Goal: Task Accomplishment & Management: Manage account settings

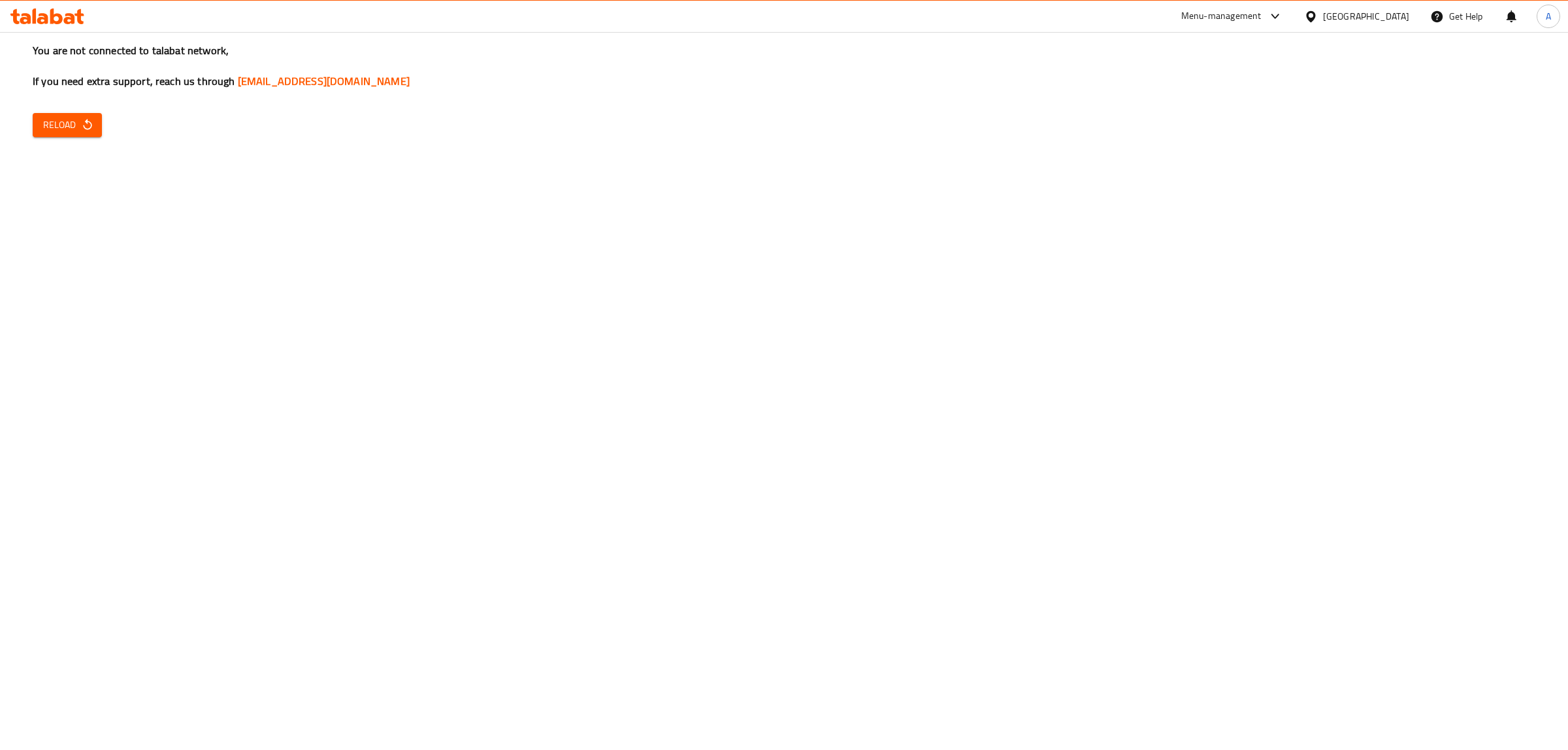
click at [59, 126] on span "Reload" at bounding box center [67, 125] width 49 height 17
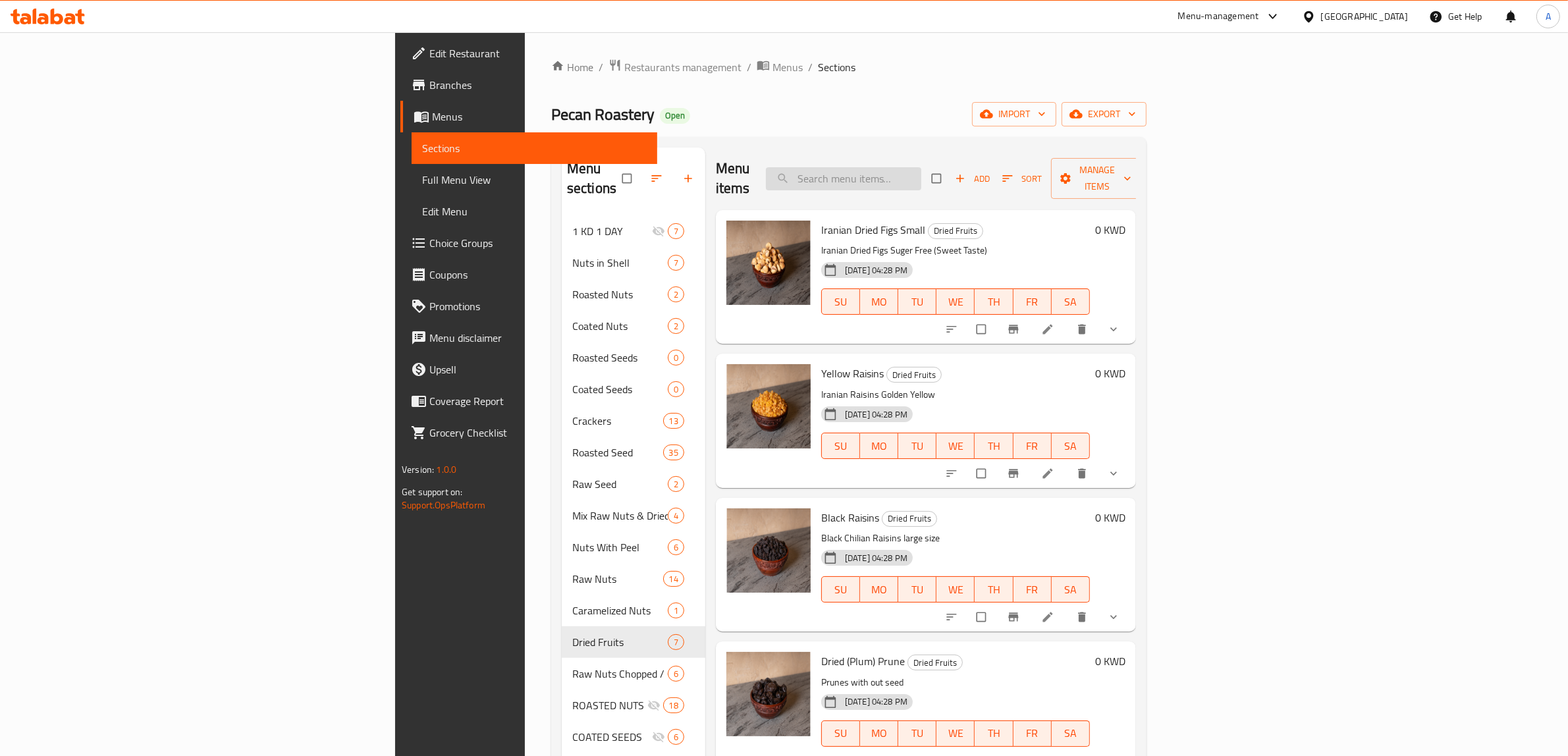
click at [921, 173] on input "search" at bounding box center [843, 179] width 156 height 23
paste input "ROASTED NUTS"
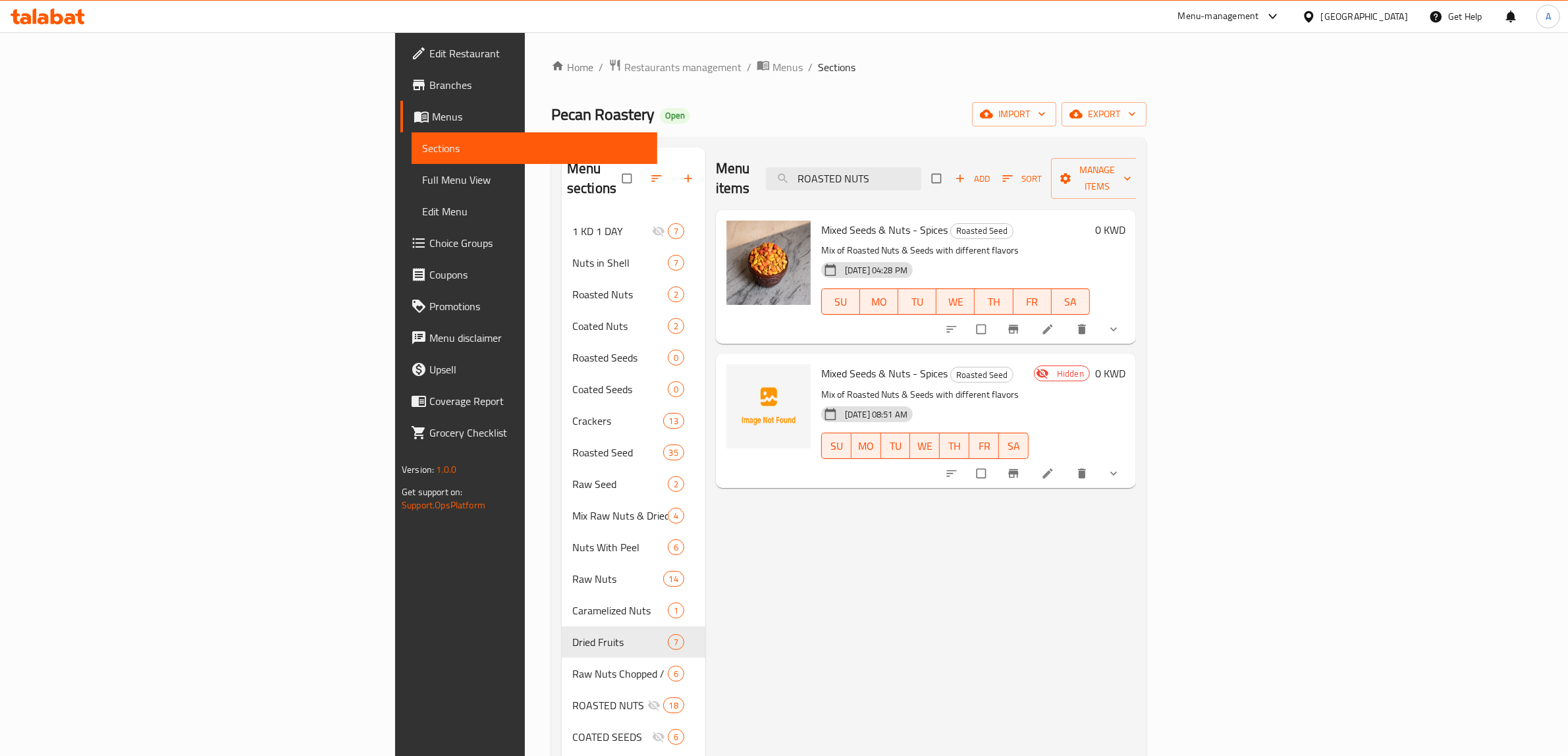
type input "ROASTED NUTS"
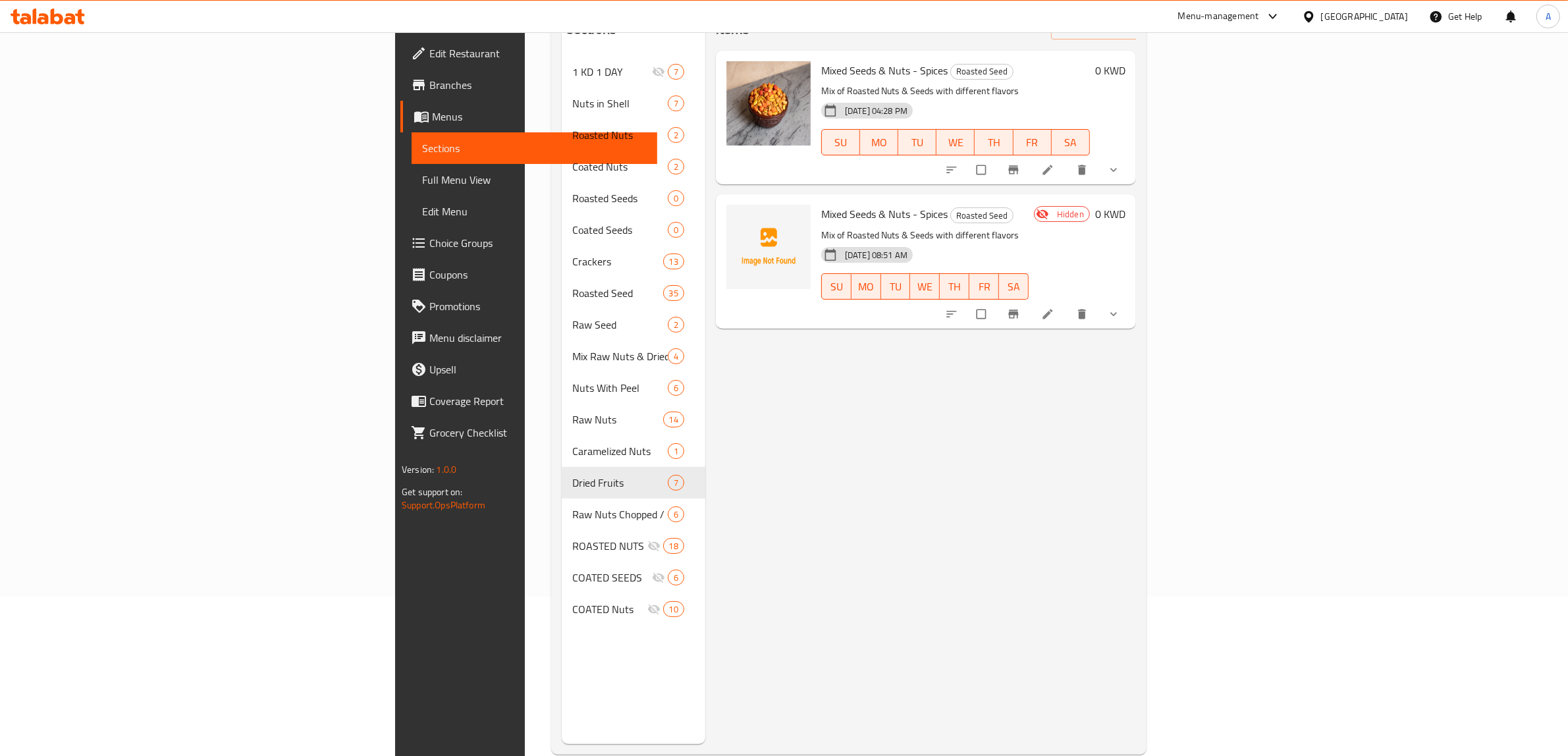
scroll to position [166, 0]
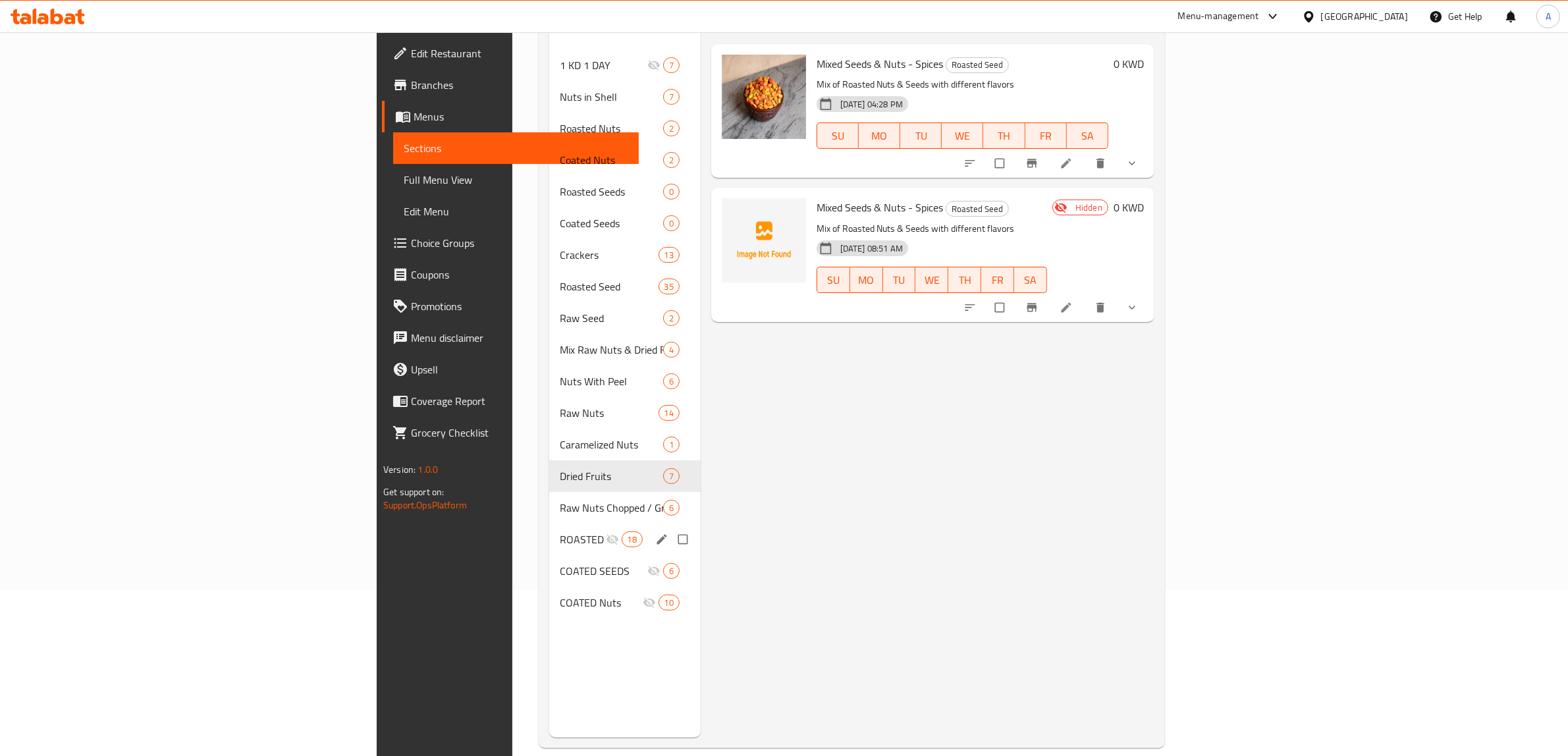
click at [670, 526] on input "Menu sections" at bounding box center [684, 539] width 27 height 25
checkbox input "true"
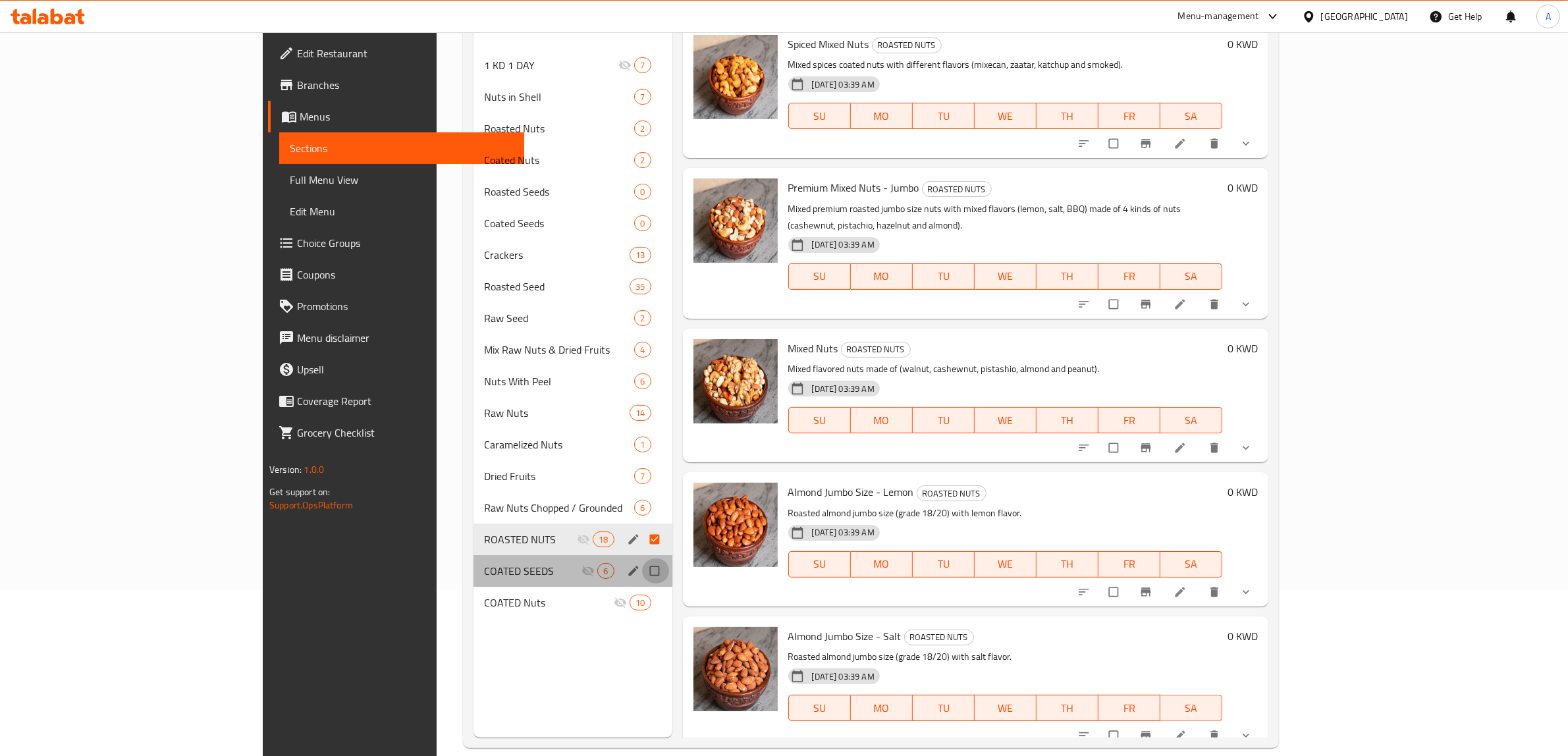
click at [642, 558] on input "Menu sections" at bounding box center [655, 571] width 27 height 25
checkbox input "true"
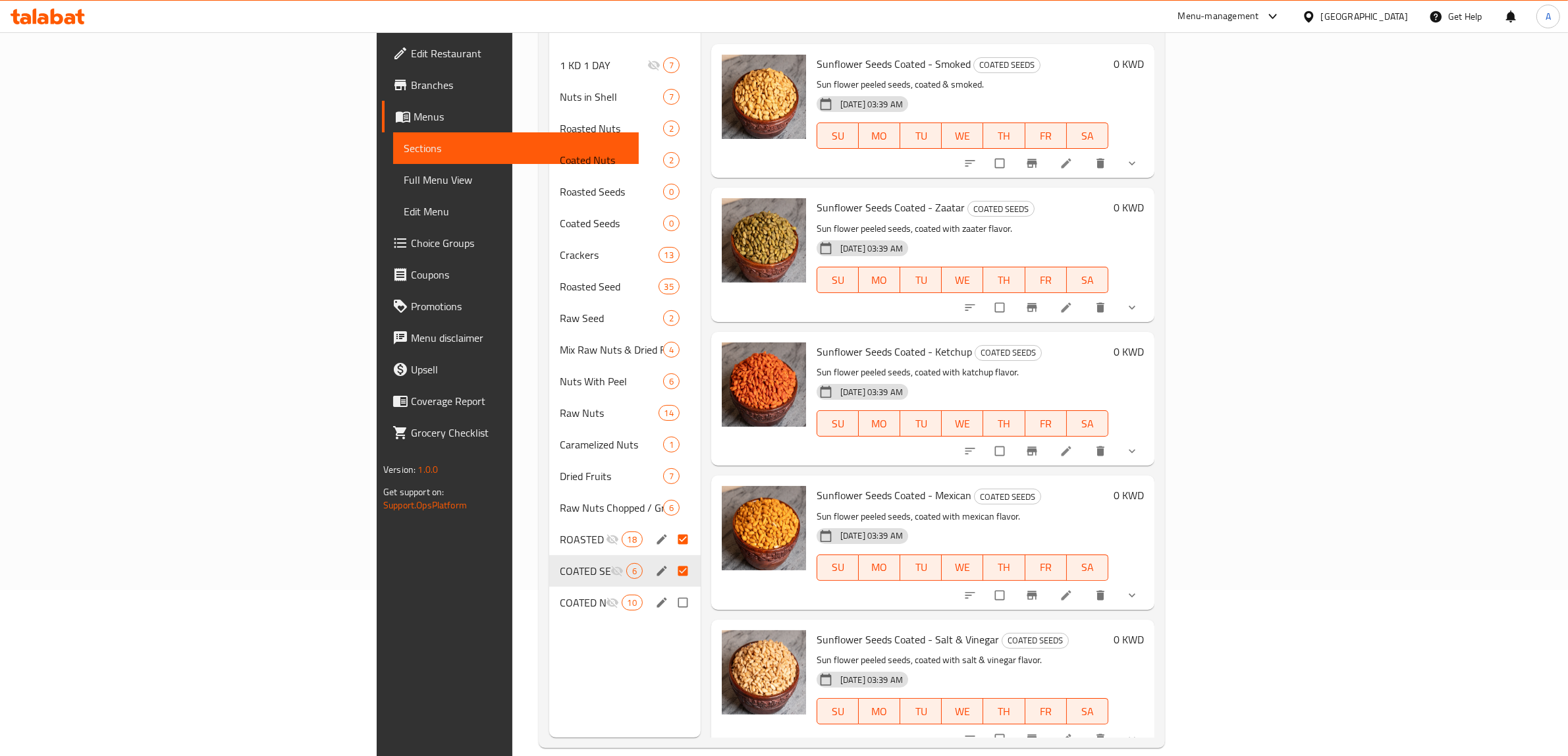
click at [670, 590] on input "Menu sections" at bounding box center [684, 602] width 27 height 25
checkbox input "true"
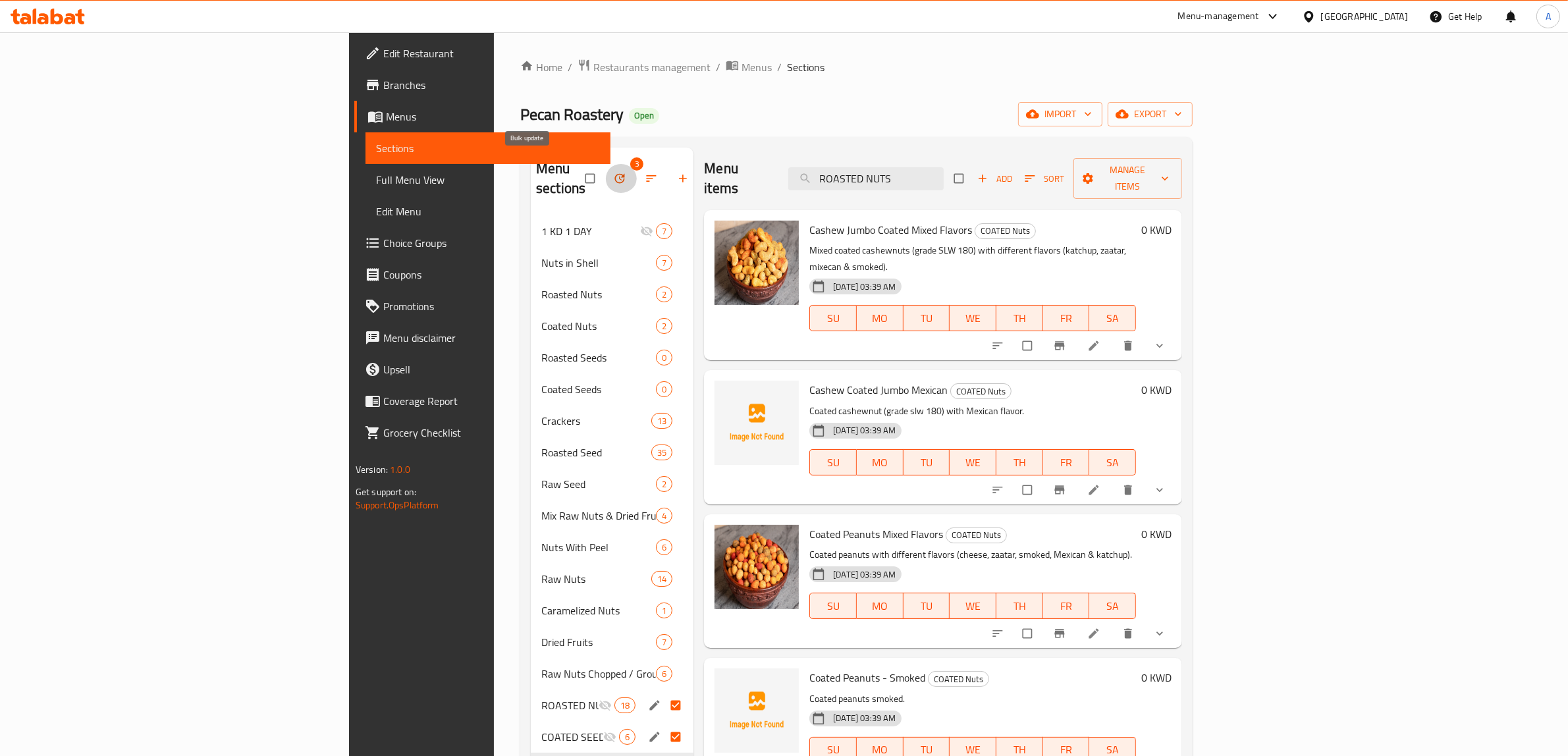
click at [605, 164] on button "button" at bounding box center [621, 178] width 32 height 29
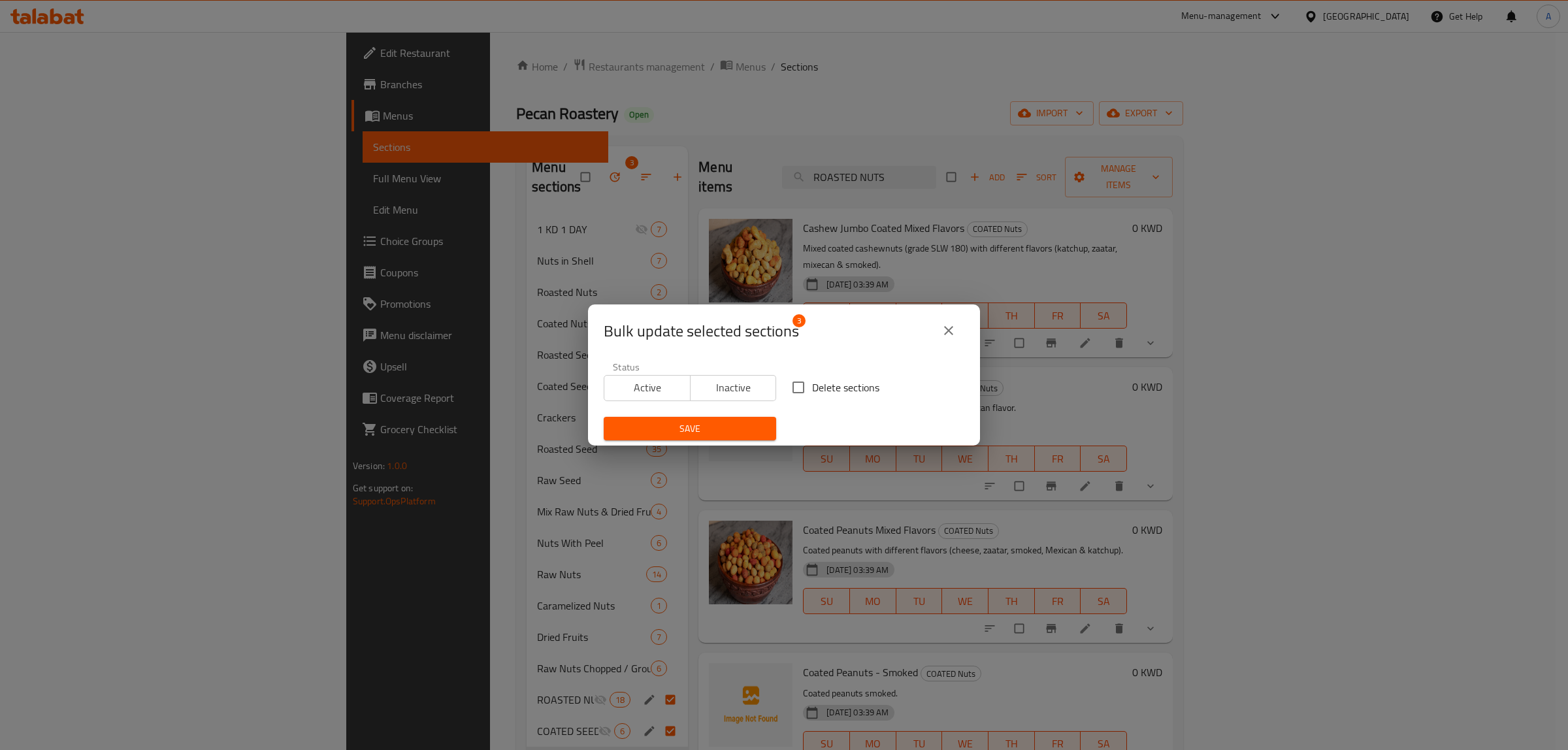
click at [791, 386] on input "Delete sections" at bounding box center [798, 387] width 27 height 27
checkbox input "true"
click at [725, 432] on span "Save" at bounding box center [690, 429] width 152 height 17
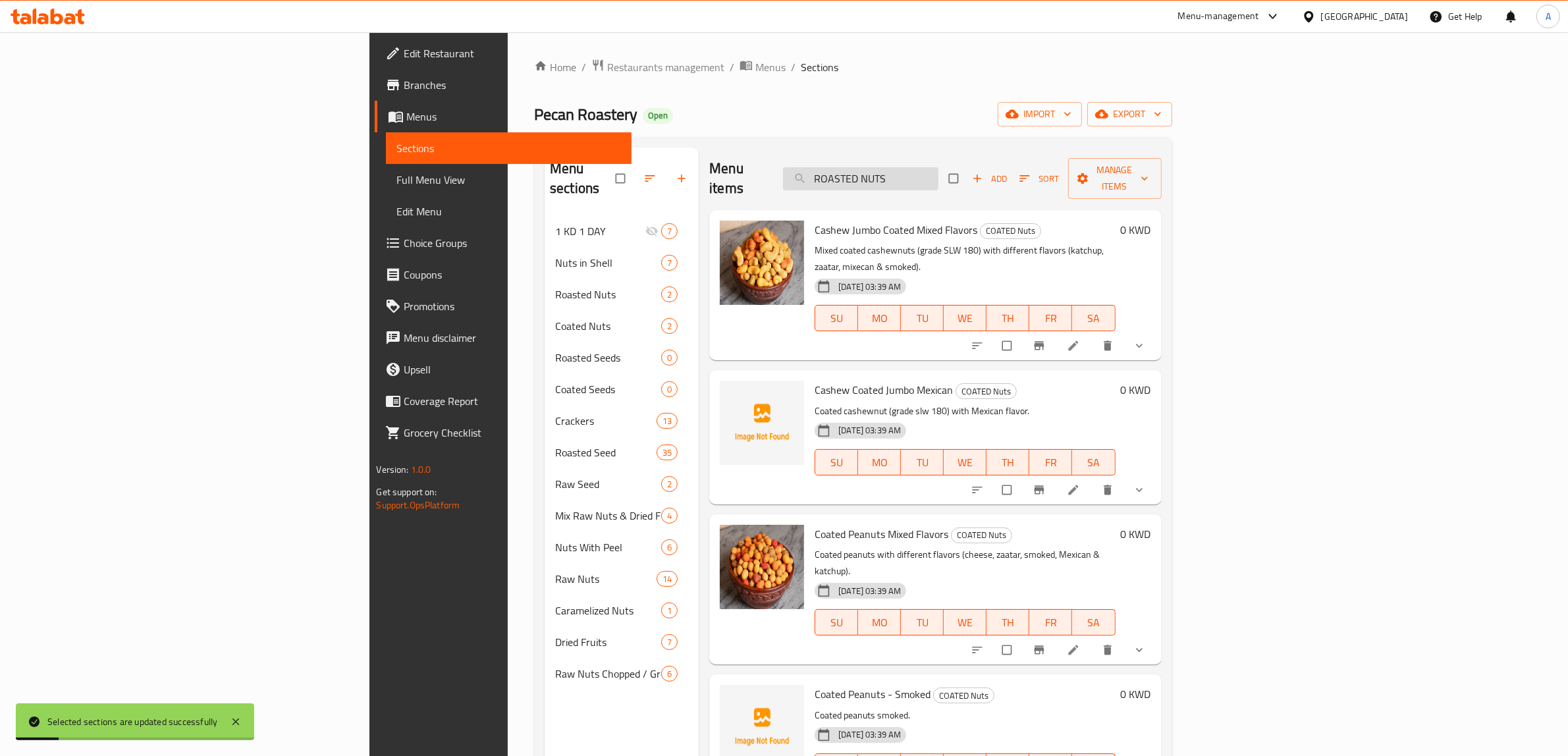
click at [938, 172] on input "ROASTED NUTS" at bounding box center [860, 179] width 156 height 23
paste input "Macadamia"
click at [938, 172] on input "ROASTED Macadamia" at bounding box center [860, 179] width 156 height 23
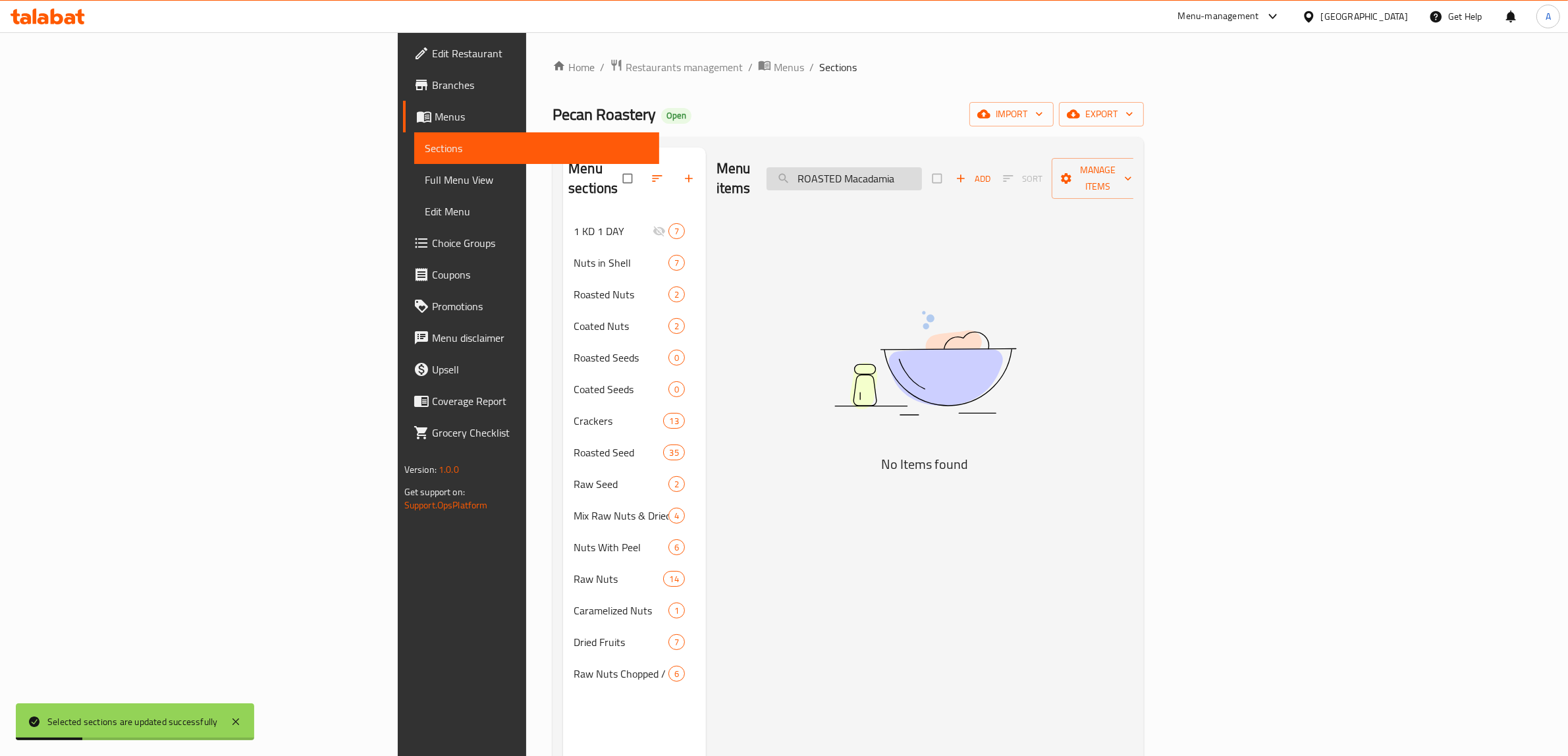
paste input "search"
click at [922, 172] on input "Macadamia" at bounding box center [843, 179] width 156 height 23
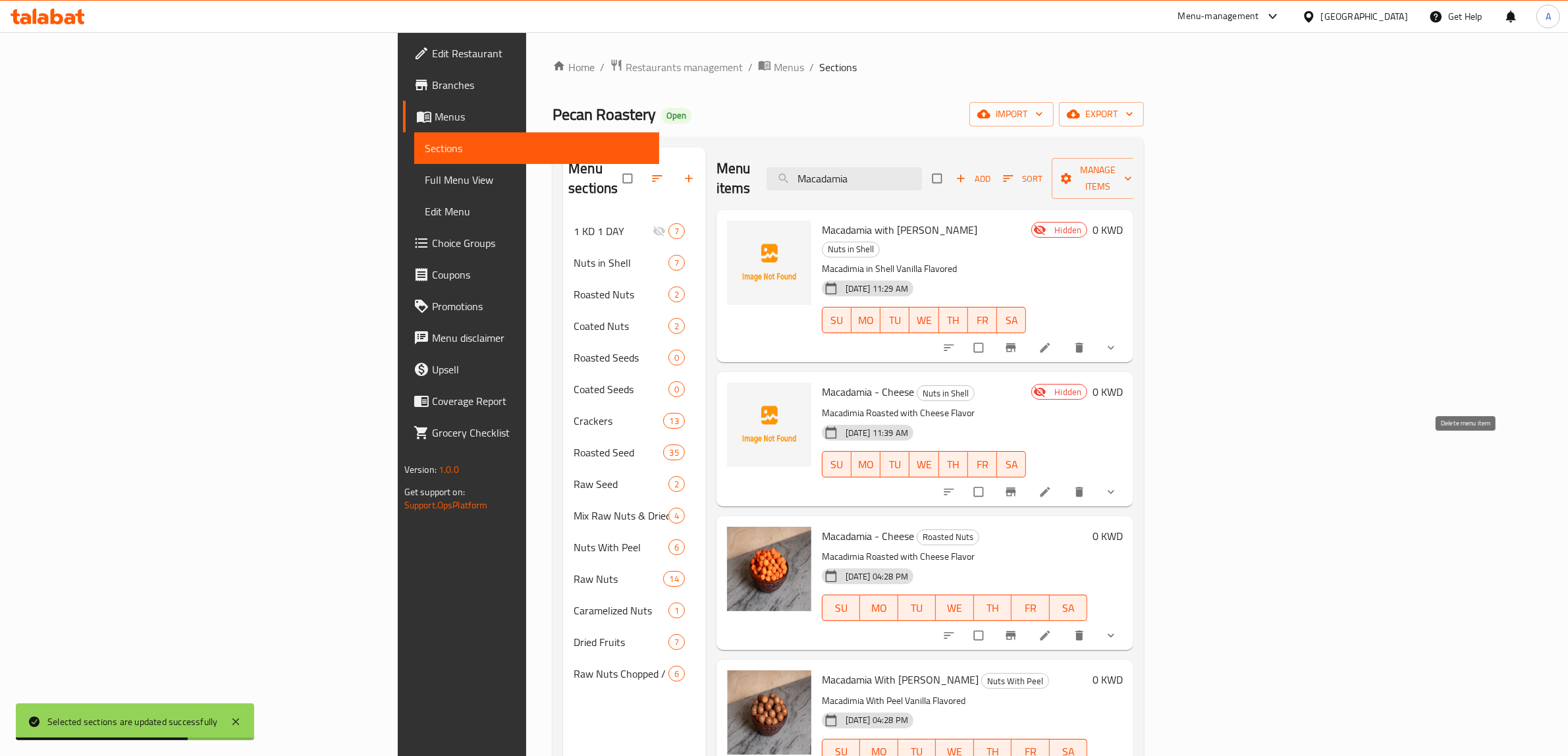
type input "Macadamia"
click at [1083, 487] on icon "delete" at bounding box center [1079, 492] width 7 height 10
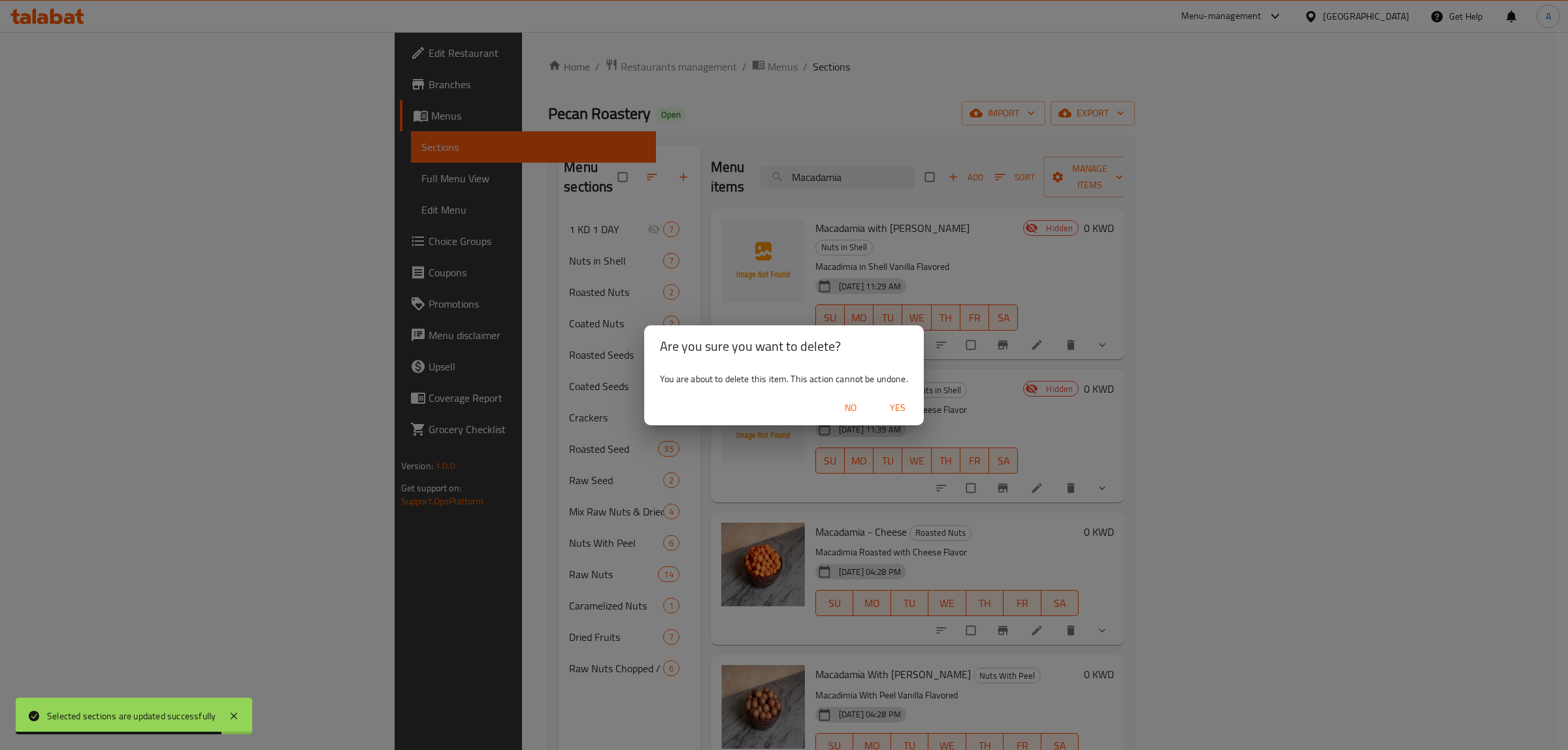
click at [906, 403] on span "Yes" at bounding box center [898, 408] width 31 height 17
